Goal: Find specific page/section: Find specific page/section

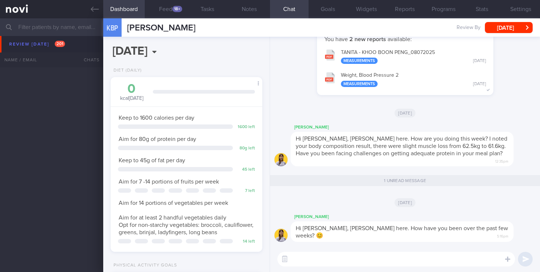
select select "6"
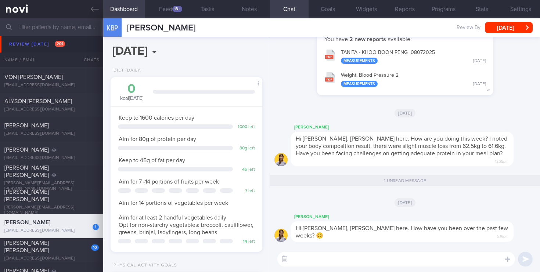
click at [57, 27] on input "text" at bounding box center [270, 27] width 540 height 18
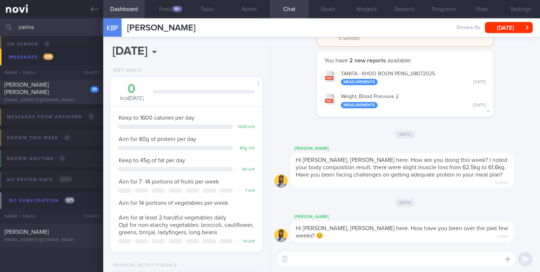
scroll to position [33, 0]
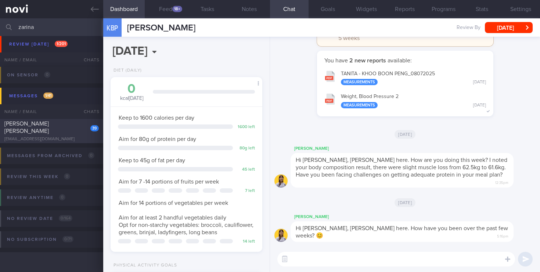
type input "zarina"
click at [72, 132] on div "39 [PERSON_NAME] Roberson [EMAIL_ADDRESS][DOMAIN_NAME]" at bounding box center [51, 131] width 103 height 22
select select "7"
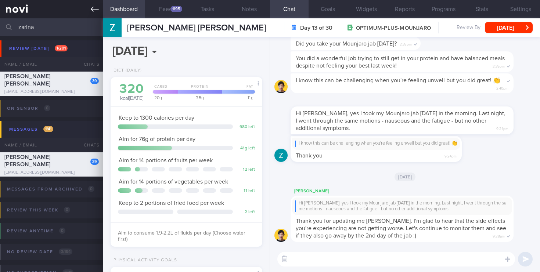
drag, startPoint x: 46, startPoint y: 25, endPoint x: 0, endPoint y: 14, distance: 46.9
click at [0, 14] on div "Patients New Users Coaches [GEOGRAPHIC_DATA] Assigned patients Assigned patient…" at bounding box center [270, 136] width 540 height 272
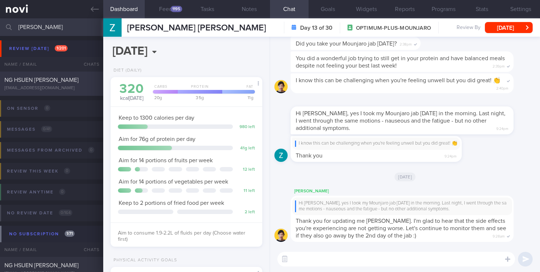
type input "[PERSON_NAME]"
click at [36, 77] on span "NG HSUEN [PERSON_NAME]" at bounding box center [41, 80] width 74 height 6
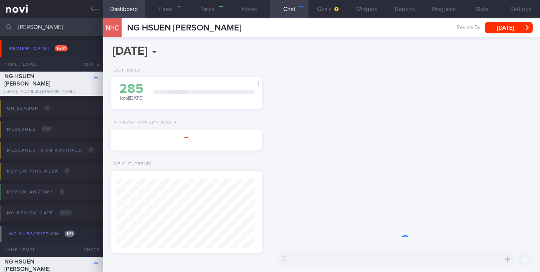
select select "3"
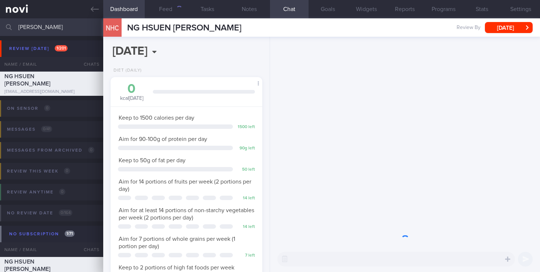
scroll to position [80, 139]
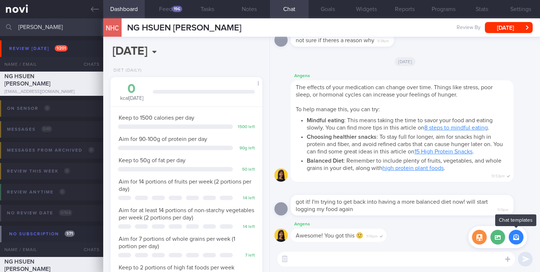
click at [516, 241] on button "button" at bounding box center [516, 237] width 15 height 15
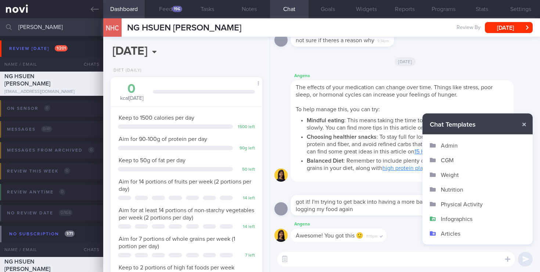
click at [451, 219] on button "Infographics" at bounding box center [478, 219] width 110 height 15
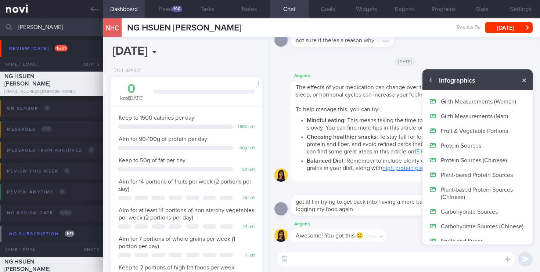
click at [459, 146] on button "Protein Sources" at bounding box center [478, 145] width 110 height 15
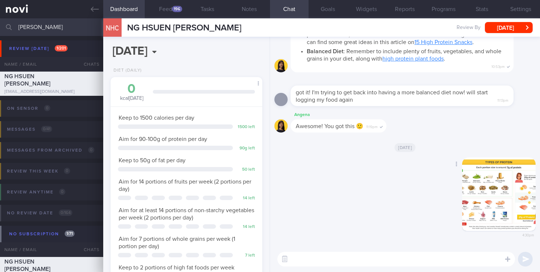
click at [494, 200] on button "button" at bounding box center [499, 195] width 74 height 74
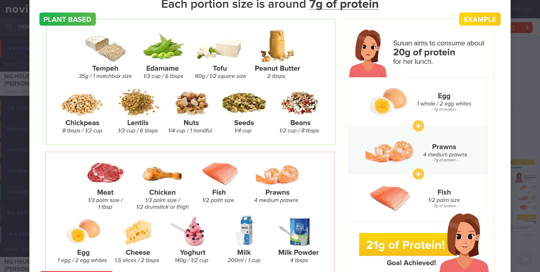
scroll to position [78, 0]
